Goal: Information Seeking & Learning: Find contact information

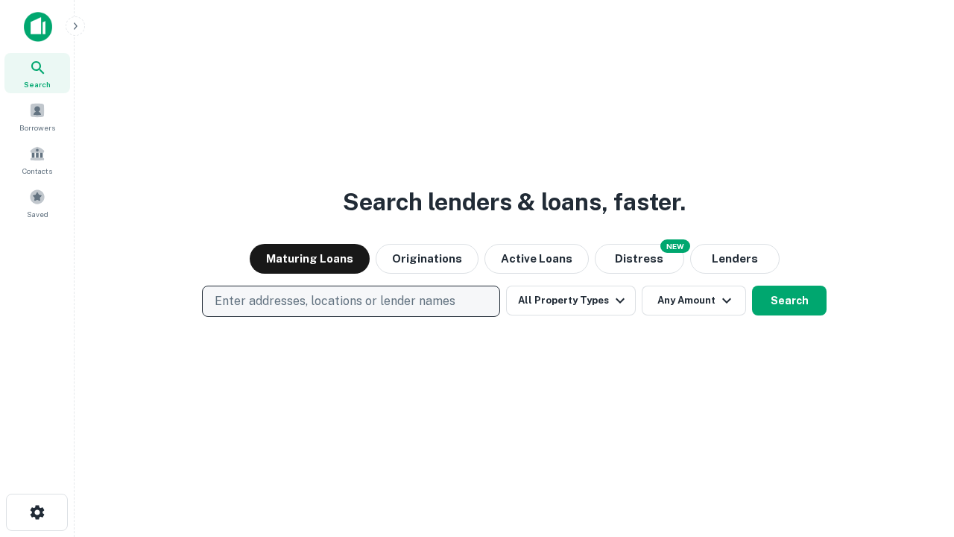
click at [350, 301] on p "Enter addresses, locations or lender names" at bounding box center [335, 301] width 241 height 18
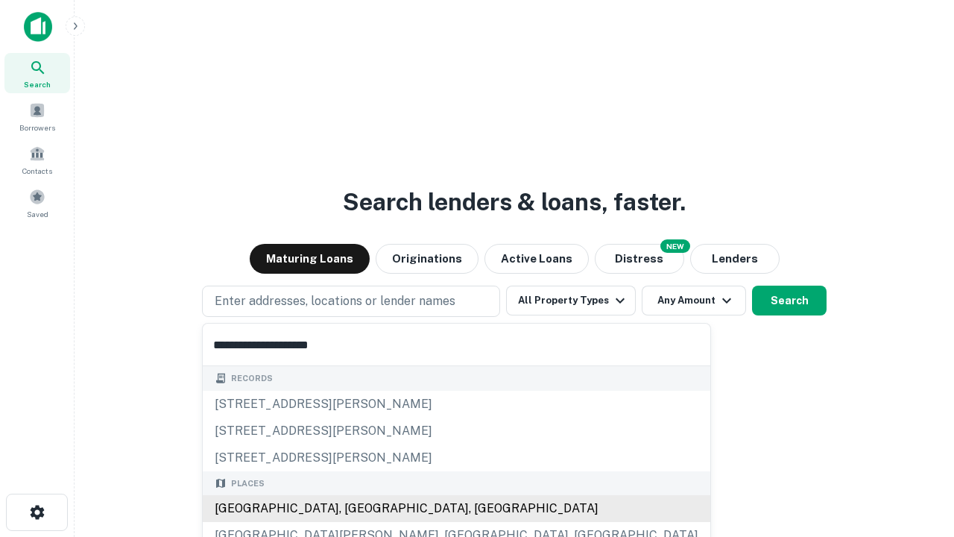
click at [356, 508] on div "[GEOGRAPHIC_DATA], [GEOGRAPHIC_DATA], [GEOGRAPHIC_DATA]" at bounding box center [457, 508] width 508 height 27
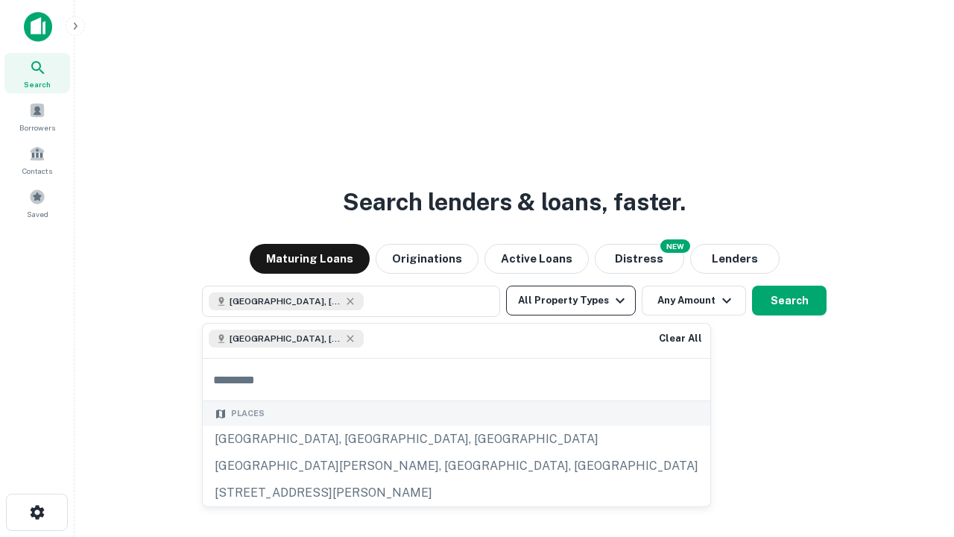
click at [571, 300] on button "All Property Types" at bounding box center [571, 300] width 130 height 30
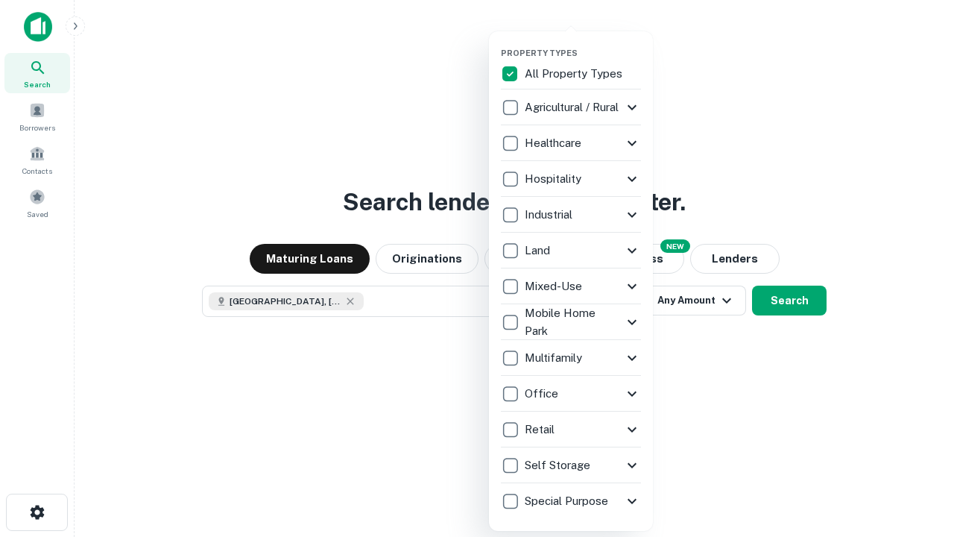
click at [583, 43] on button "button" at bounding box center [583, 43] width 164 height 1
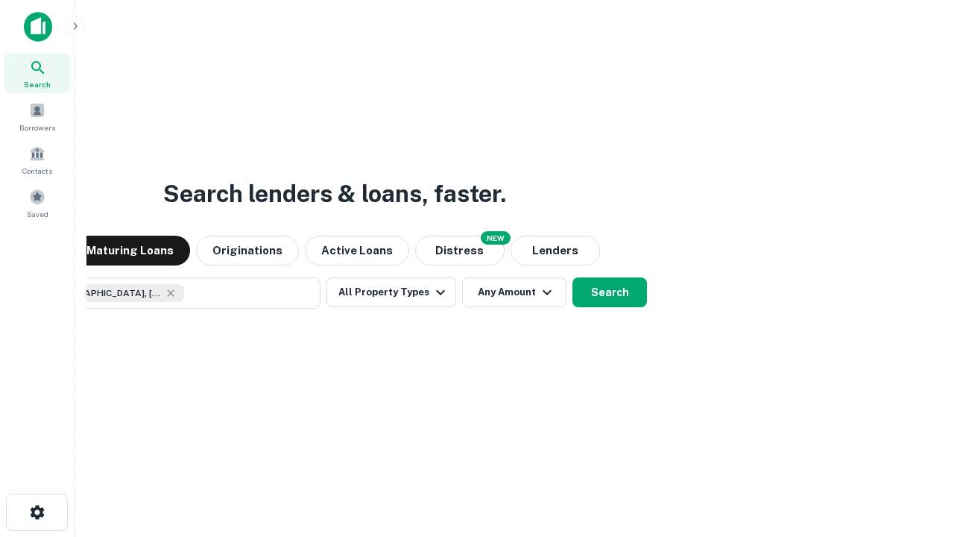
scroll to position [24, 0]
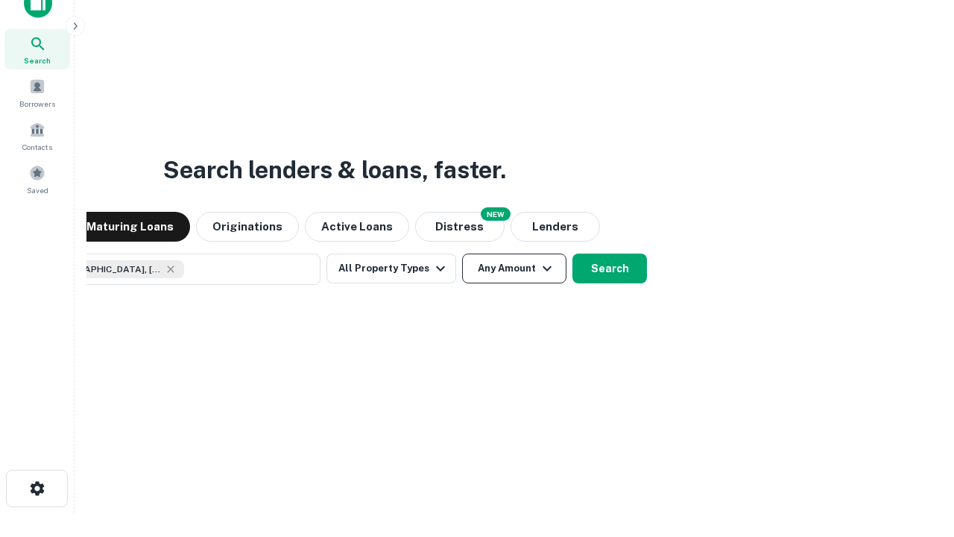
click at [462, 253] on button "Any Amount" at bounding box center [514, 268] width 104 height 30
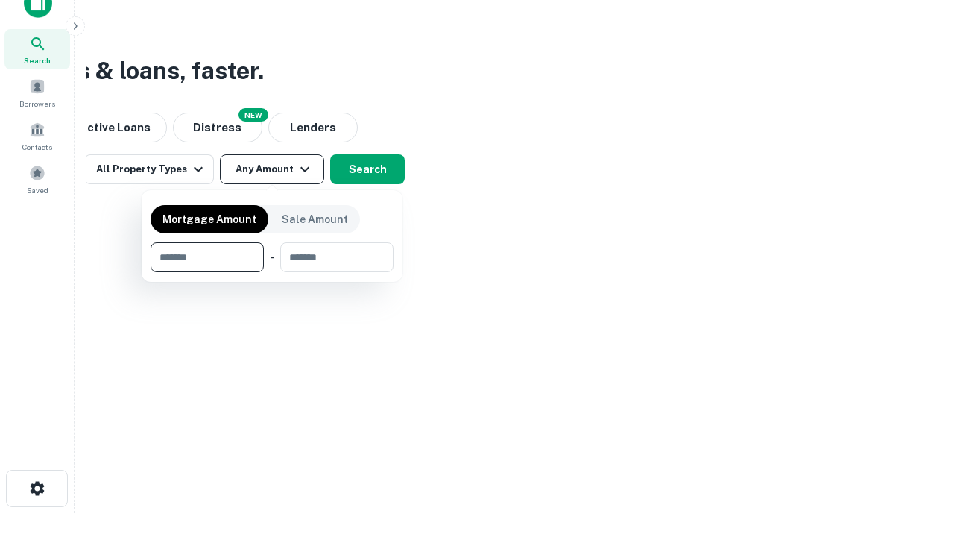
type input "*******"
click at [272, 272] on button "button" at bounding box center [272, 272] width 243 height 1
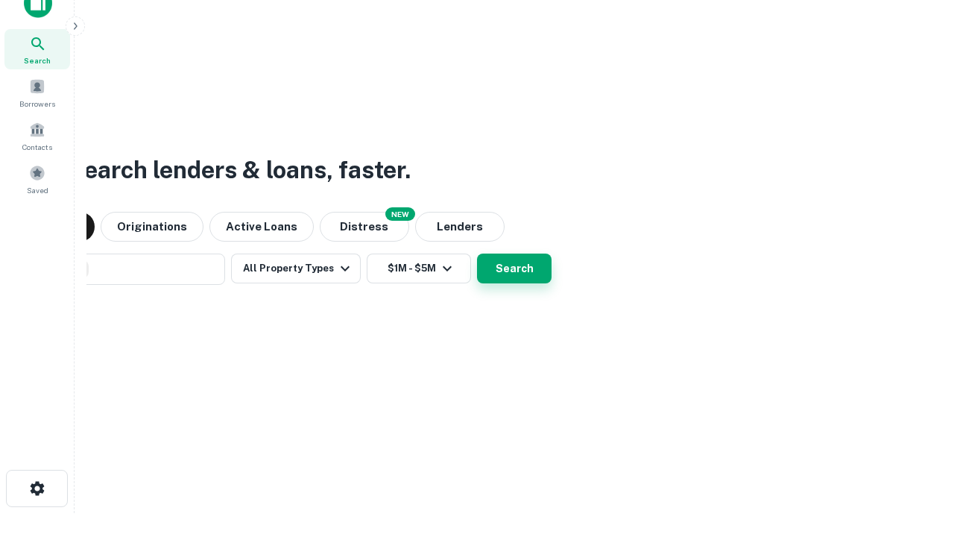
click at [477, 253] on button "Search" at bounding box center [514, 268] width 75 height 30
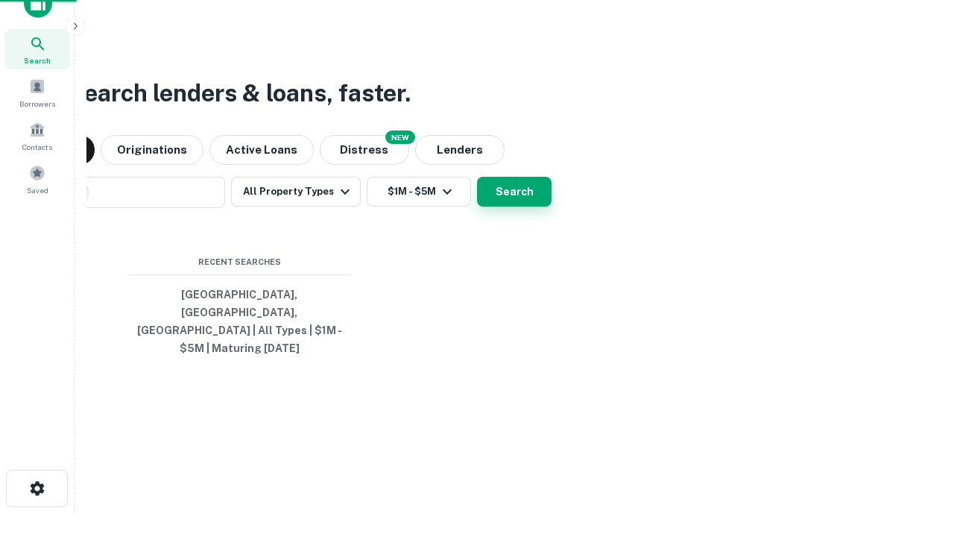
scroll to position [48, 422]
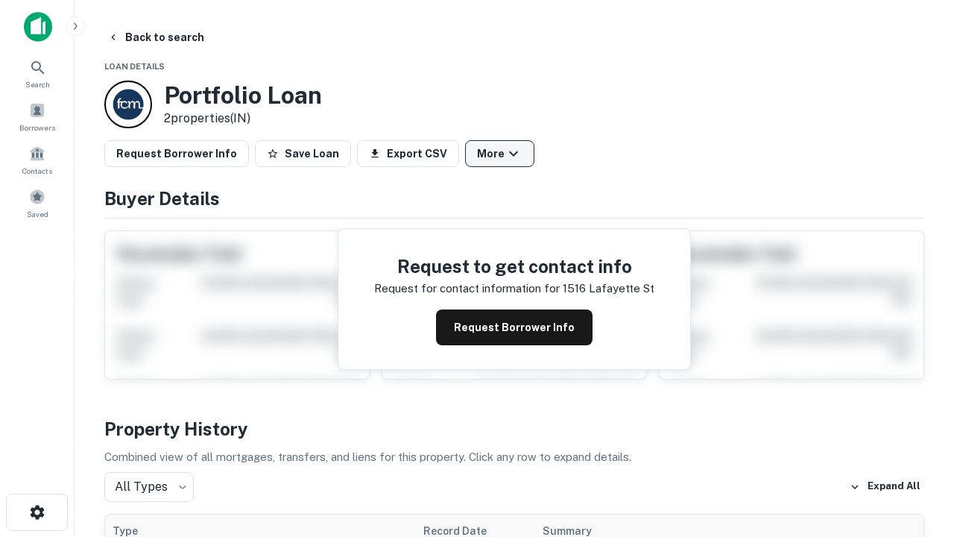
click at [499, 154] on button "More" at bounding box center [499, 153] width 69 height 27
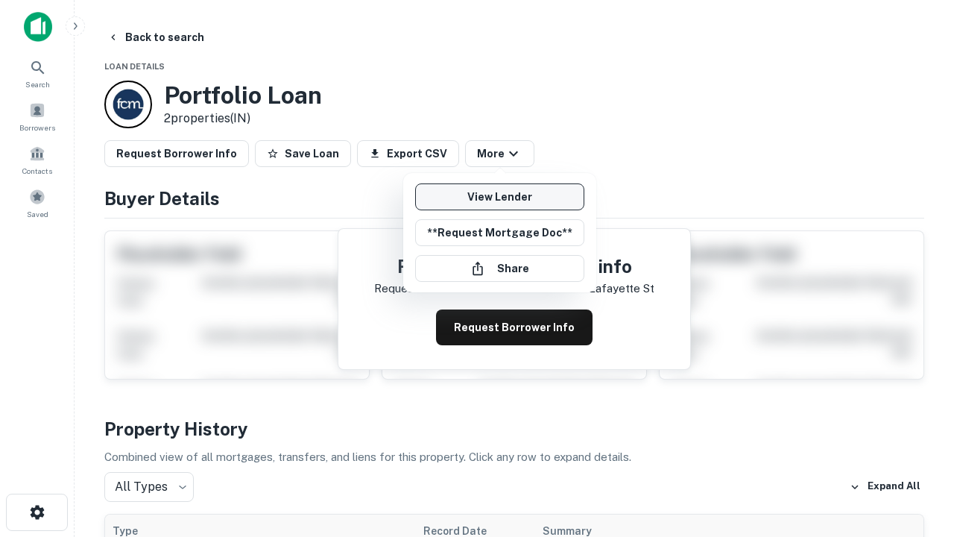
click at [499, 197] on link "View Lender" at bounding box center [499, 196] width 169 height 27
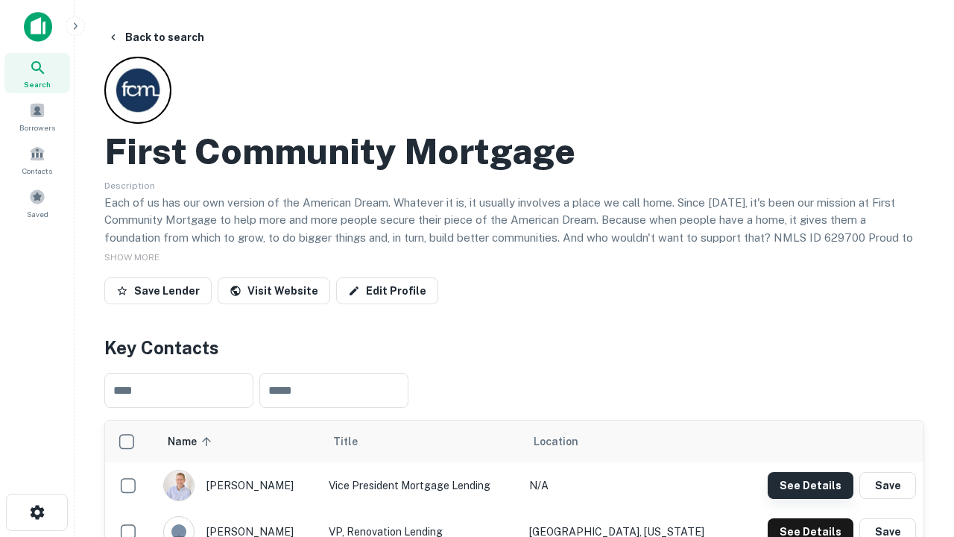
click at [810, 485] on button "See Details" at bounding box center [811, 485] width 86 height 27
click at [37, 512] on icon "button" at bounding box center [37, 512] width 18 height 18
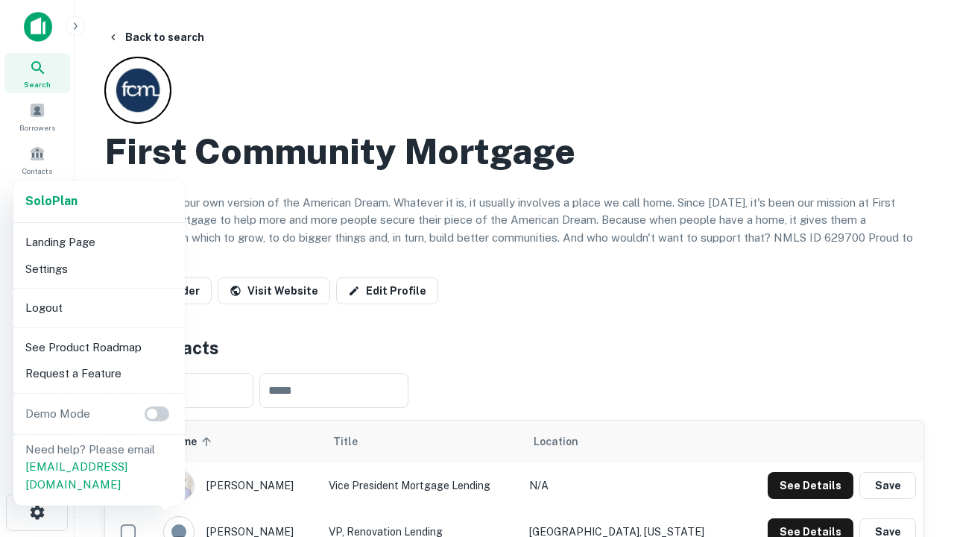
click at [98, 307] on li "Logout" at bounding box center [99, 307] width 160 height 27
